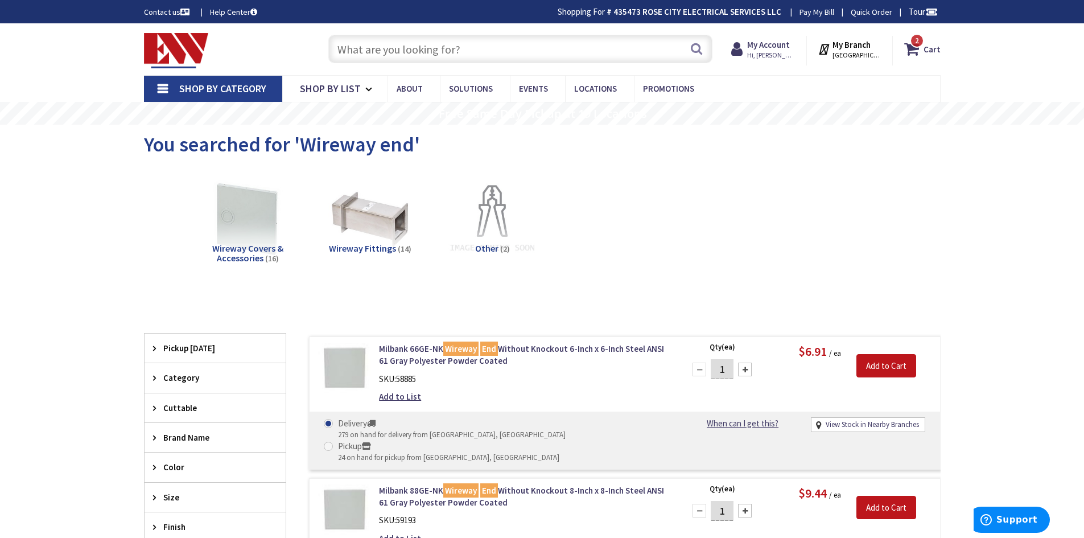
click at [427, 45] on input "text" at bounding box center [520, 49] width 384 height 28
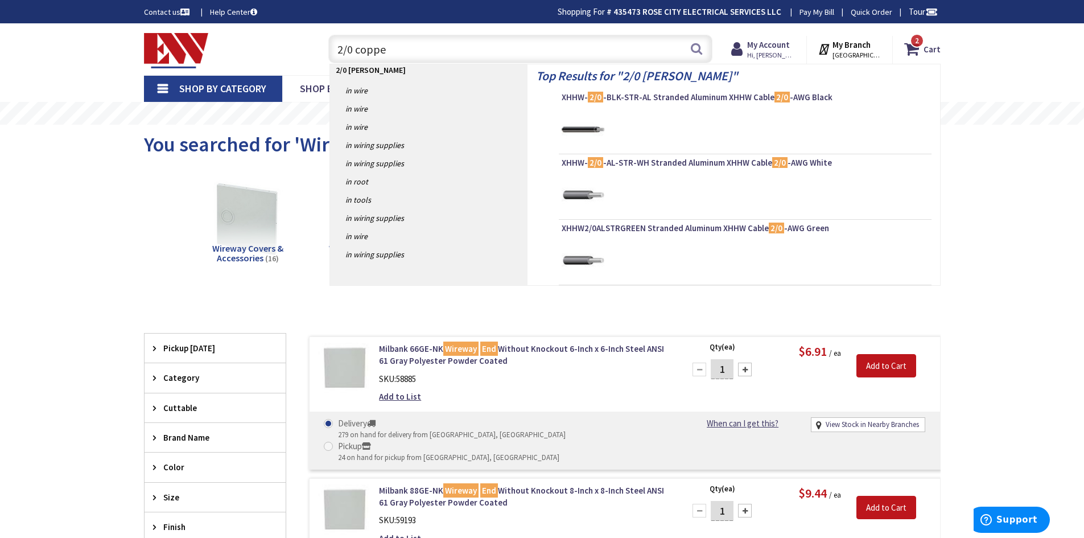
type input "2/0 copper"
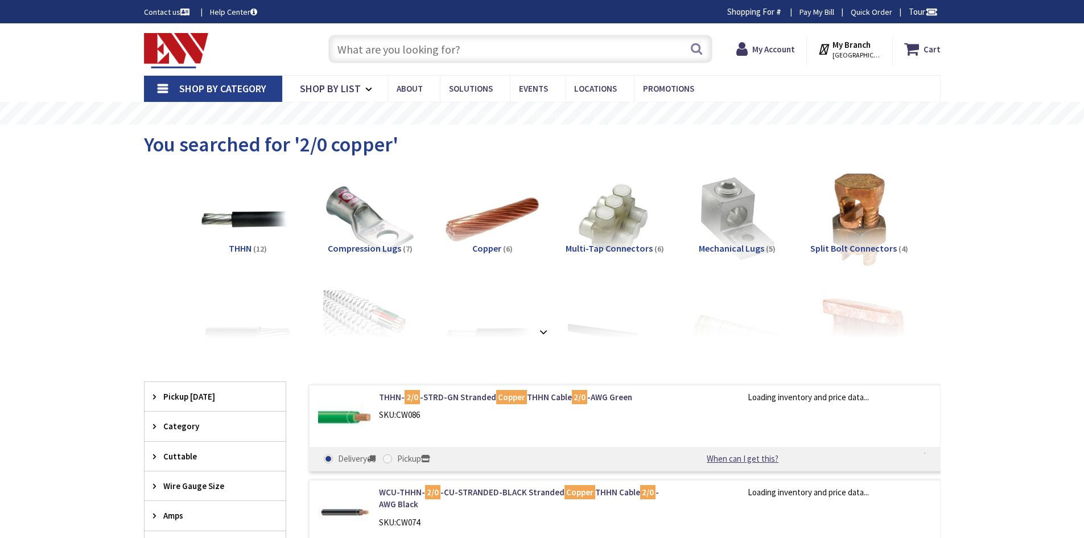
type input "[GEOGRAPHIC_DATA], [GEOGRAPHIC_DATA]"
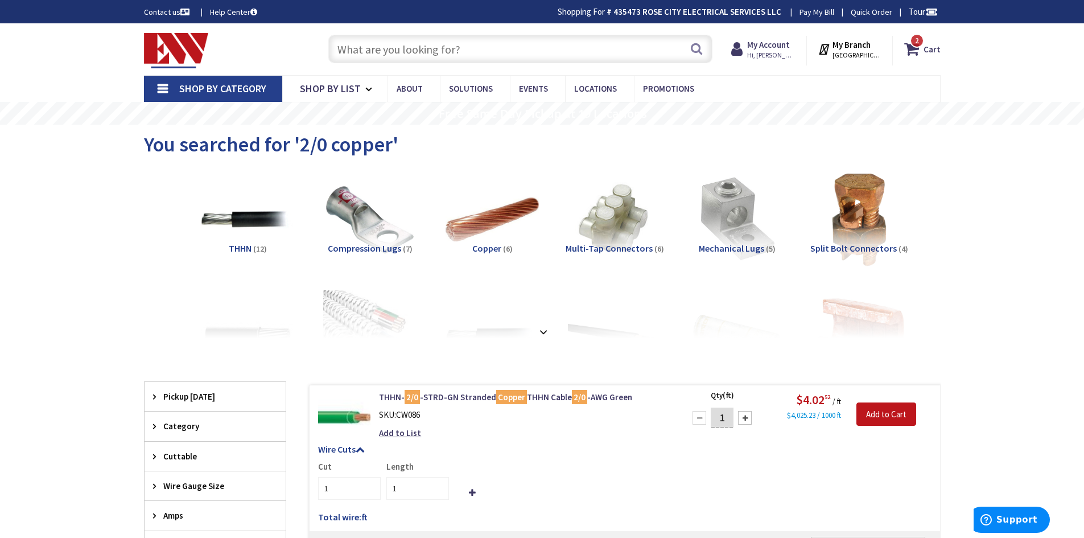
click at [395, 58] on input "text" at bounding box center [520, 49] width 384 height 28
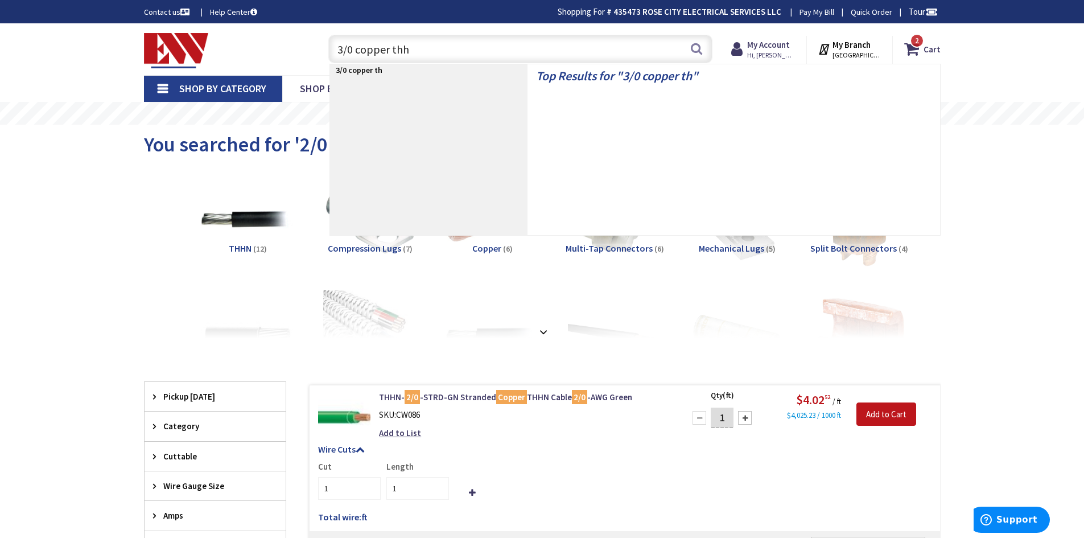
type input "3/0 copper thhn"
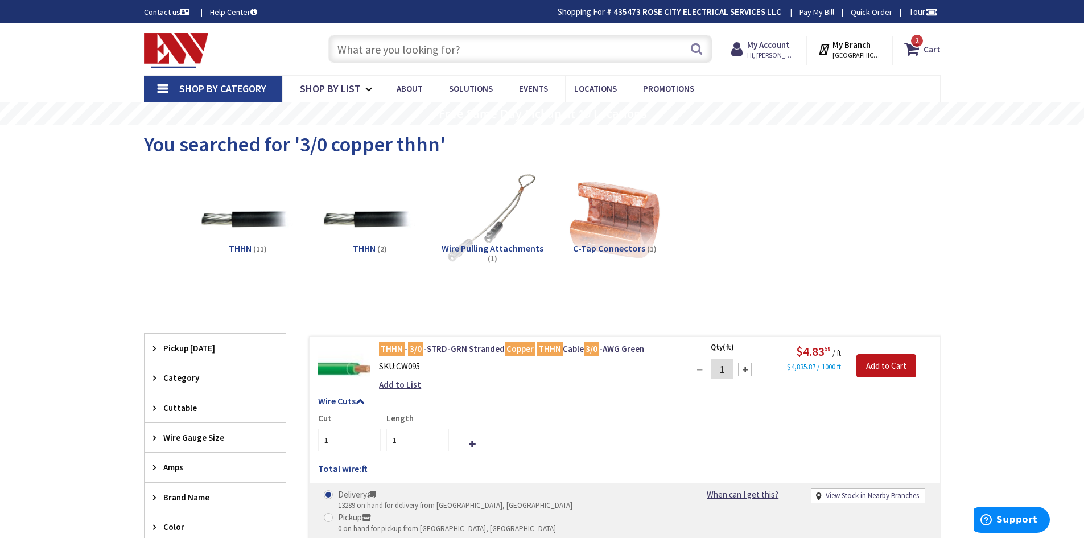
click at [373, 48] on input "text" at bounding box center [520, 49] width 384 height 28
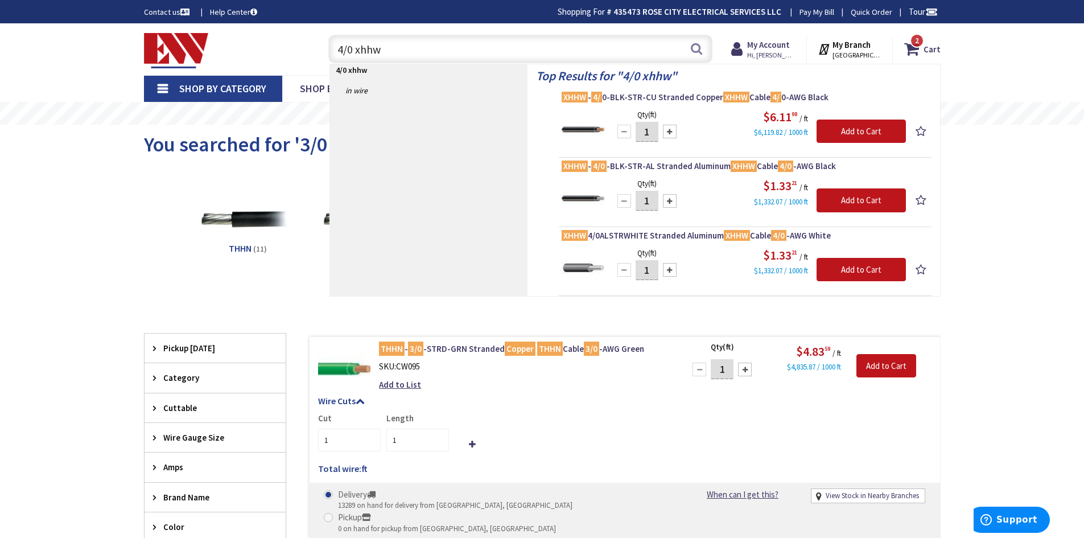
click at [351, 51] on input "4/0 xhhw" at bounding box center [520, 49] width 384 height 28
click at [349, 51] on input "#2 xhhw" at bounding box center [520, 49] width 384 height 28
click at [404, 58] on input "#4 xhhw" at bounding box center [520, 49] width 384 height 28
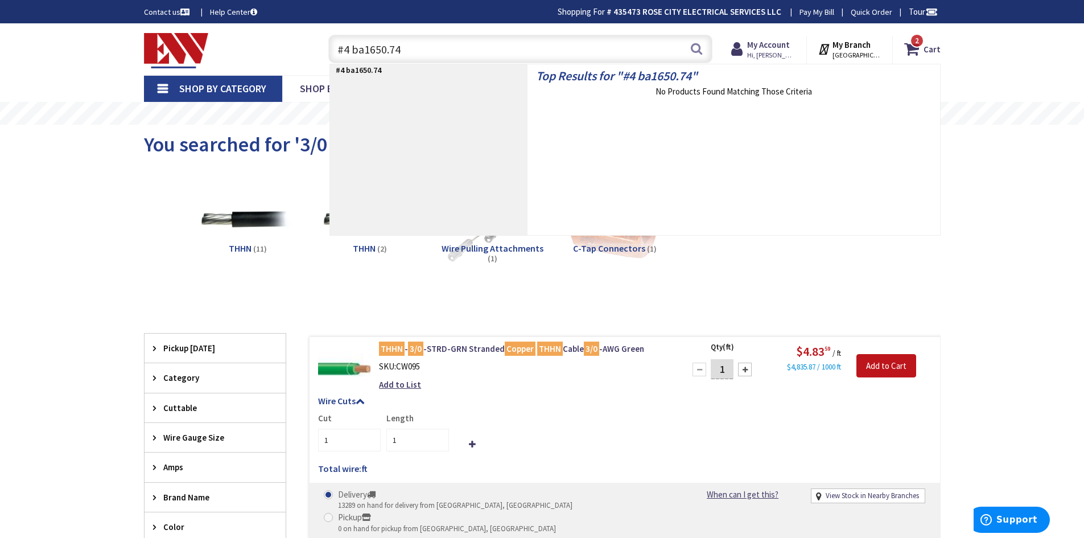
type input "#4 ba1650.74"
drag, startPoint x: 404, startPoint y: 53, endPoint x: 320, endPoint y: 31, distance: 87.1
click at [333, 35] on input "#4 ba1650.74" at bounding box center [520, 49] width 384 height 28
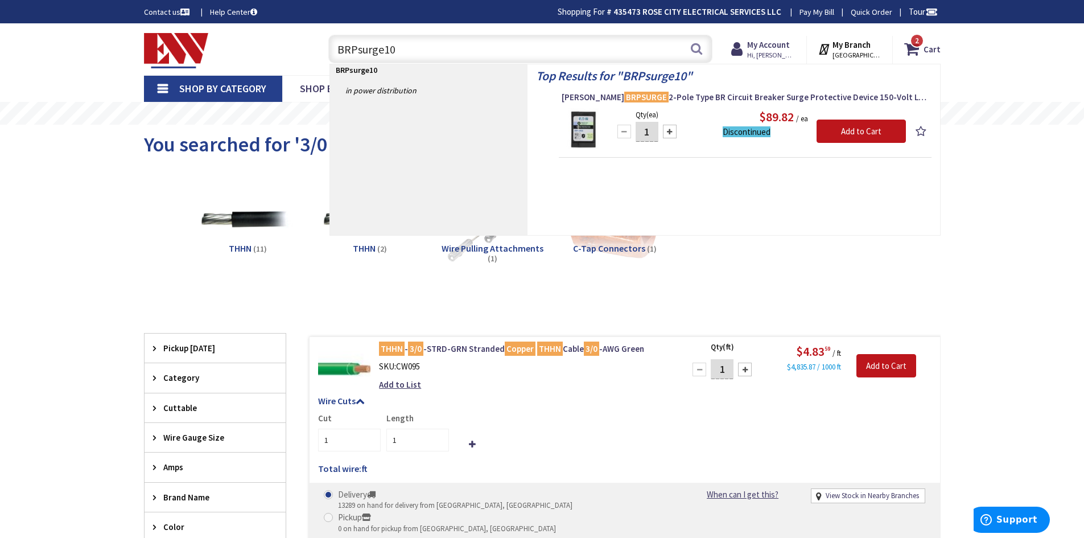
click at [497, 53] on input "BRPsurge10" at bounding box center [520, 49] width 384 height 28
type input "B"
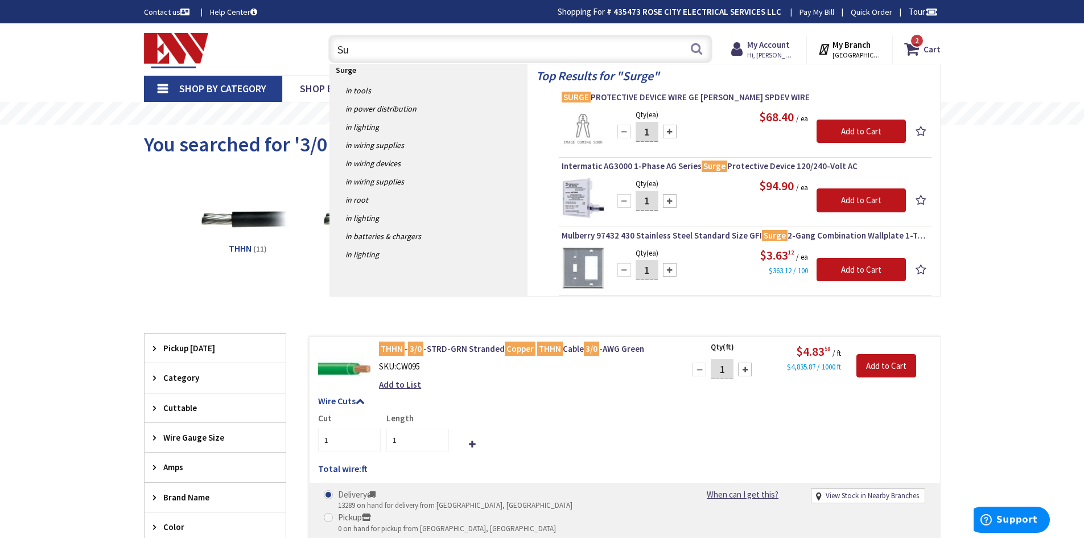
type input "S"
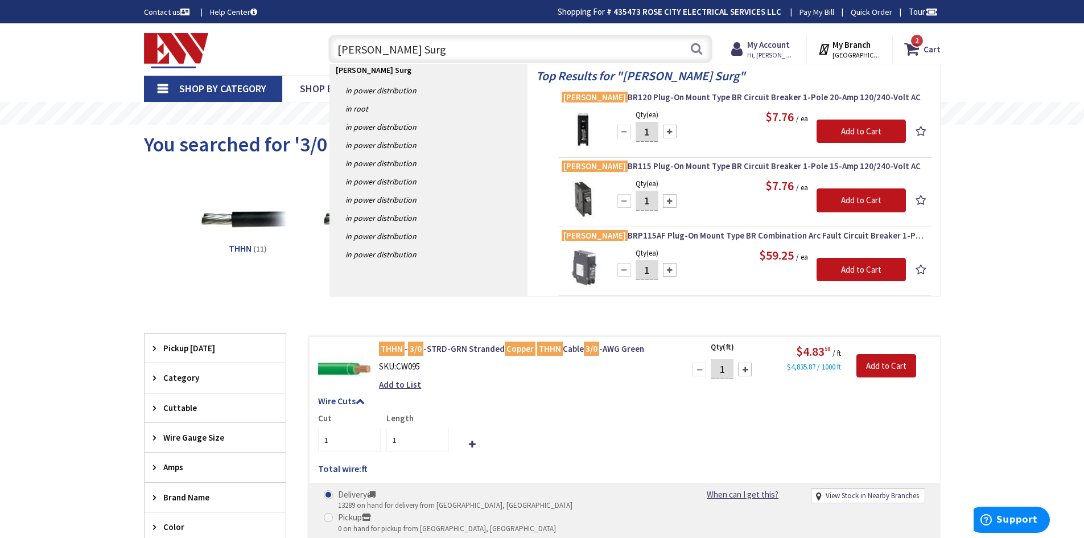
type input "Eaton Surge"
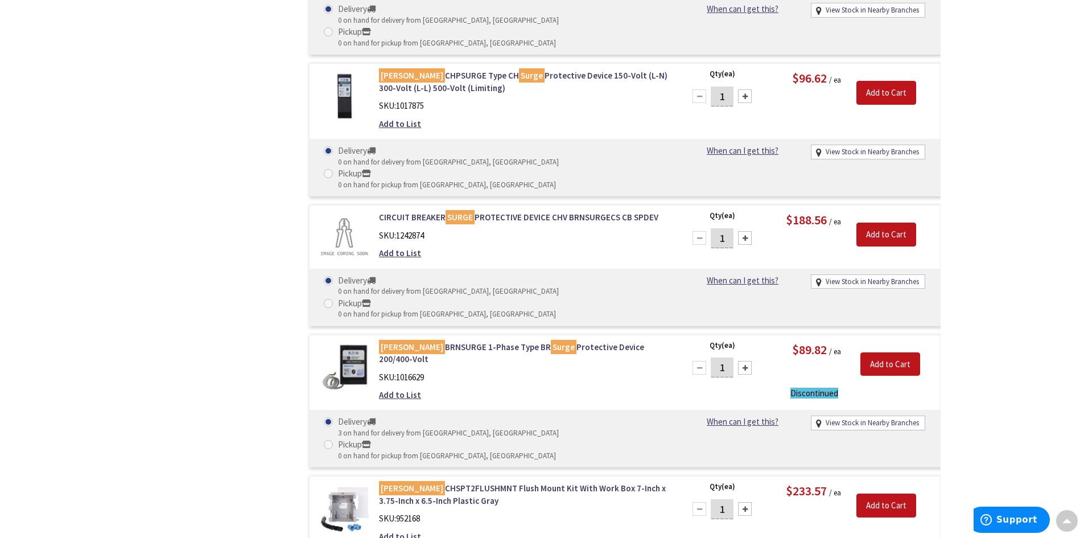
scroll to position [1138, 0]
